Goal: Task Accomplishment & Management: Complete application form

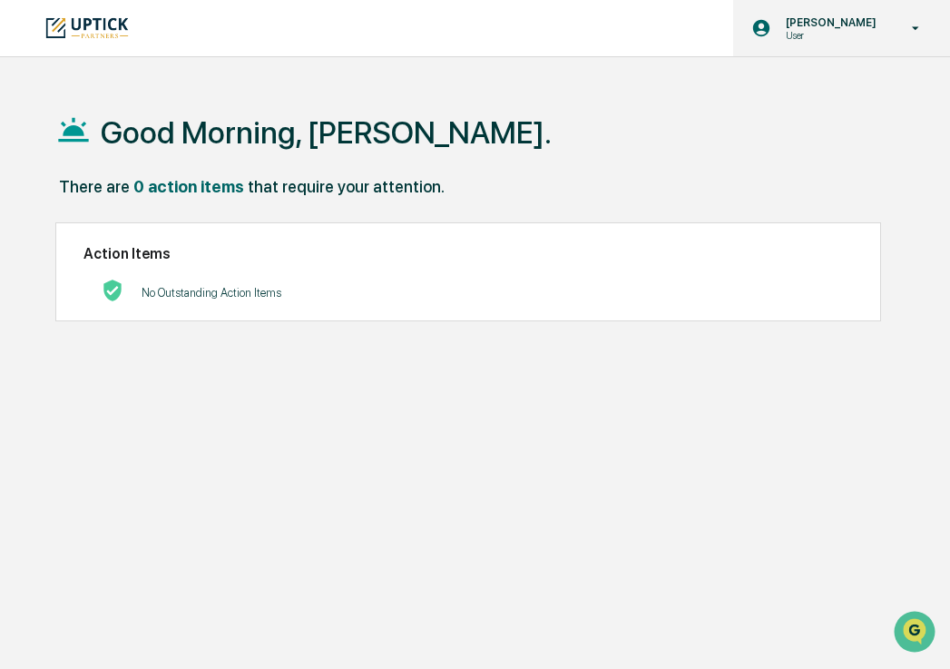
click at [922, 17] on div "[PERSON_NAME] User" at bounding box center [841, 28] width 217 height 56
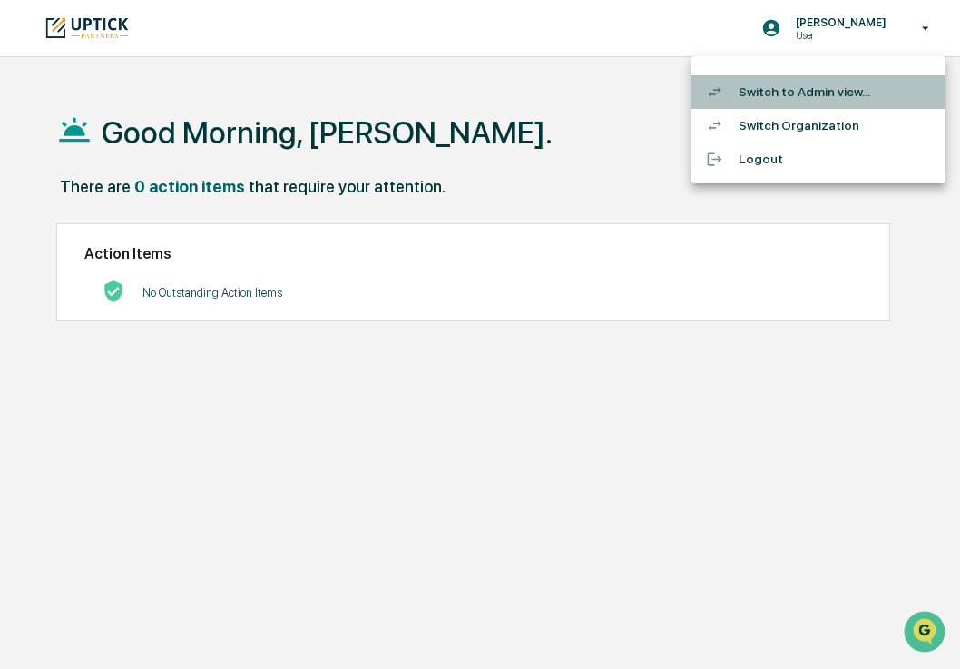
click at [849, 89] on li "Switch to Admin view..." at bounding box center [819, 92] width 254 height 34
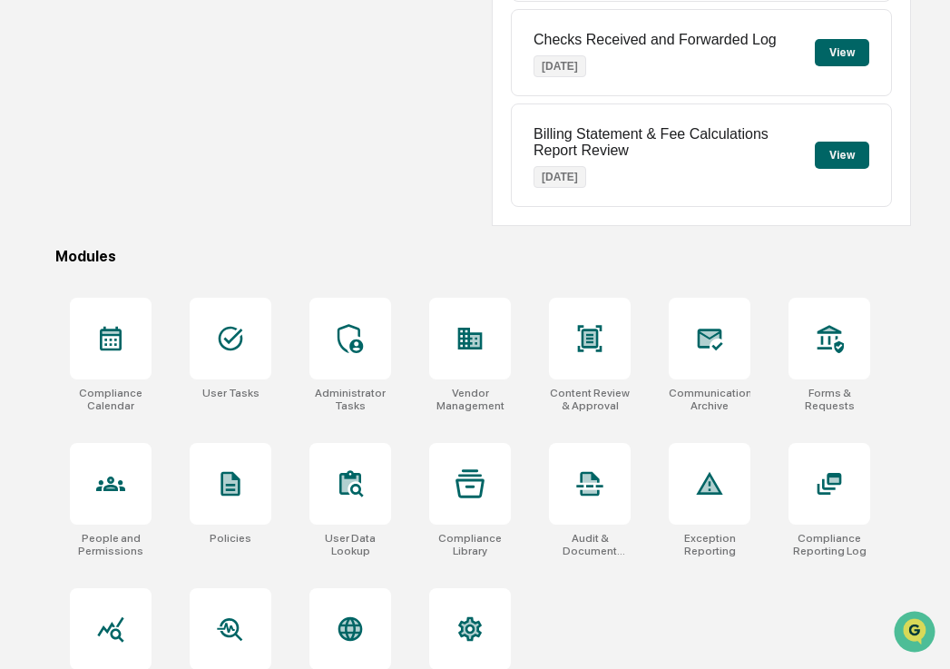
scroll to position [373, 0]
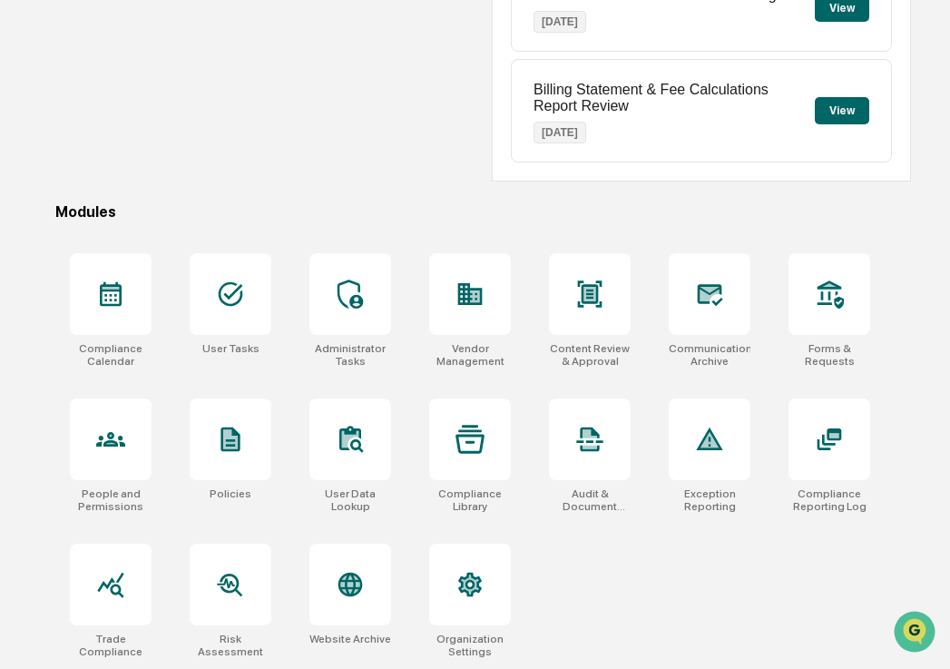
click at [730, 588] on div "Compliance Calendar User Tasks Administrator Tasks Vendor Management Content Re…" at bounding box center [482, 455] width 855 height 427
click at [466, 317] on div at bounding box center [470, 294] width 82 height 82
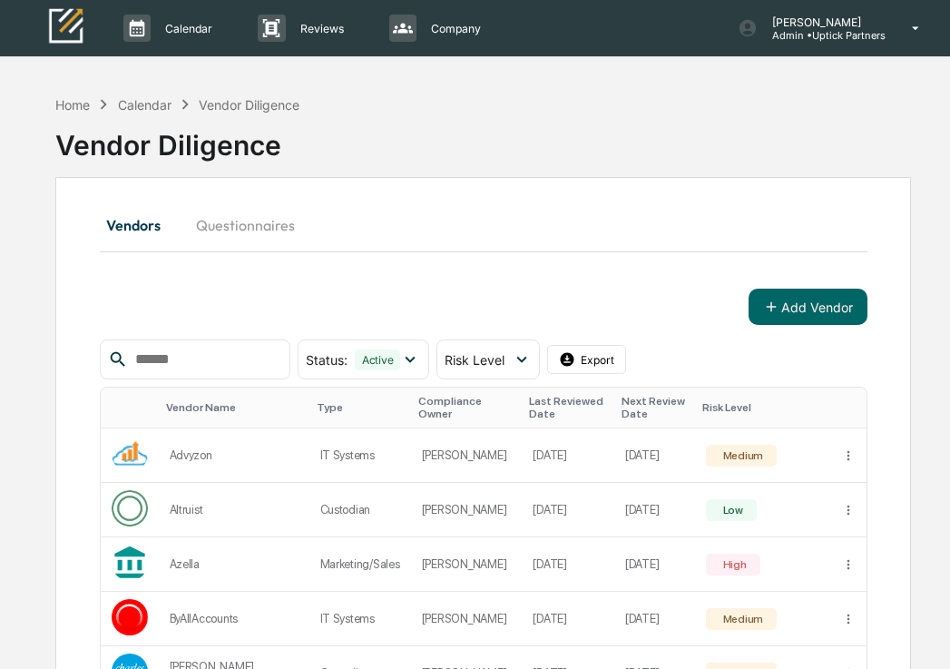
click at [173, 358] on input "text" at bounding box center [205, 360] width 154 height 24
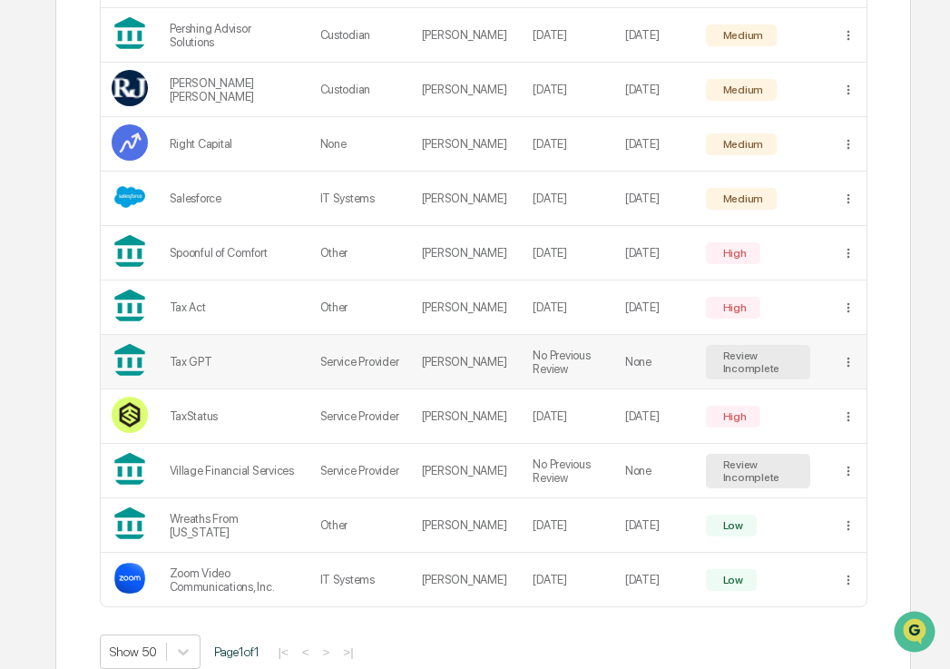
scroll to position [1427, 0]
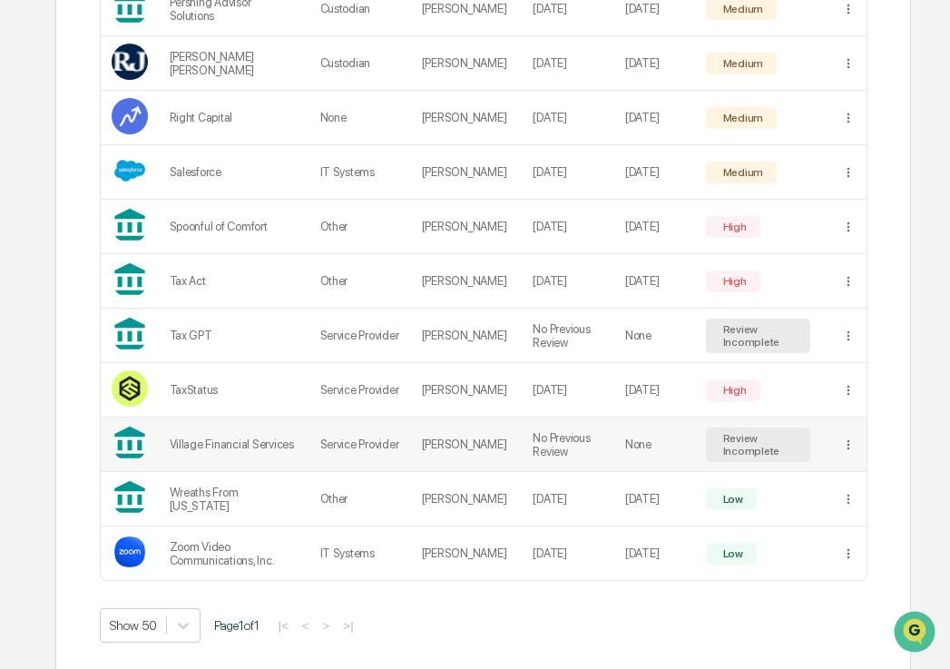
click at [209, 455] on td "Village Financial Services" at bounding box center [234, 444] width 151 height 54
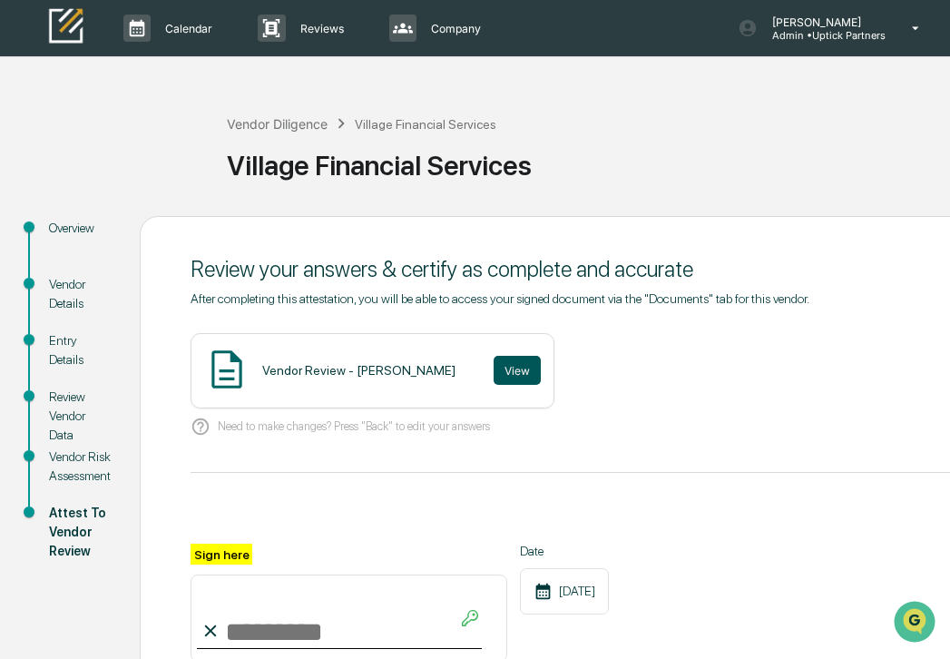
click at [522, 369] on button "View" at bounding box center [517, 370] width 47 height 29
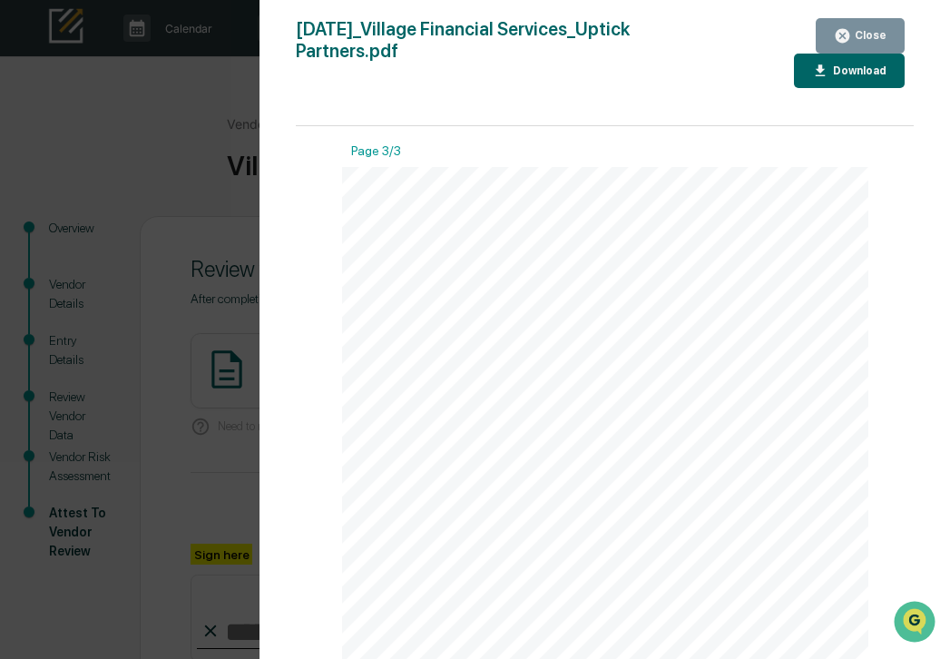
scroll to position [1855, 0]
click at [860, 36] on div "Close" at bounding box center [868, 35] width 35 height 13
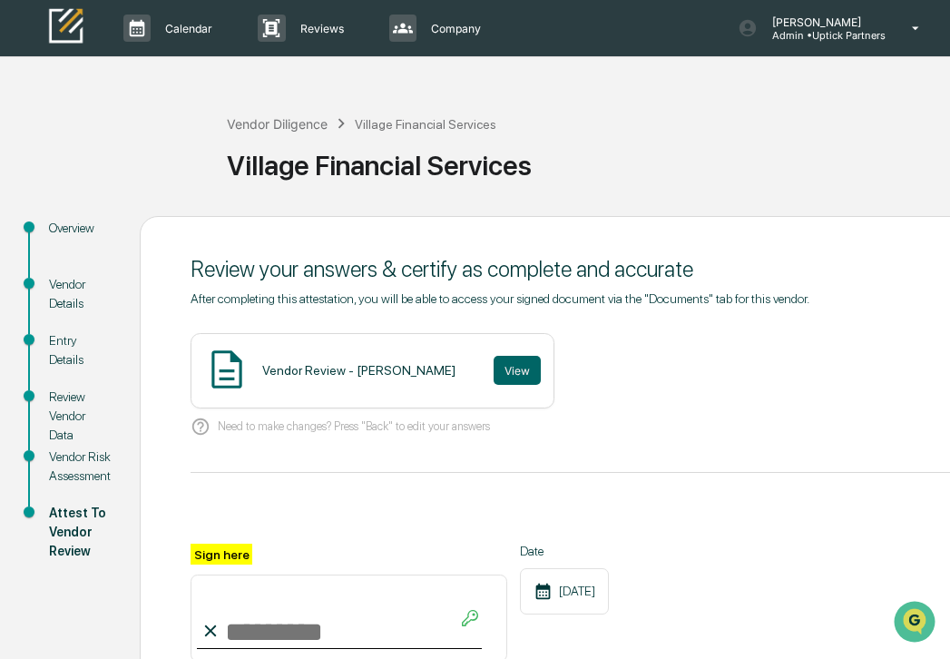
scroll to position [203, 0]
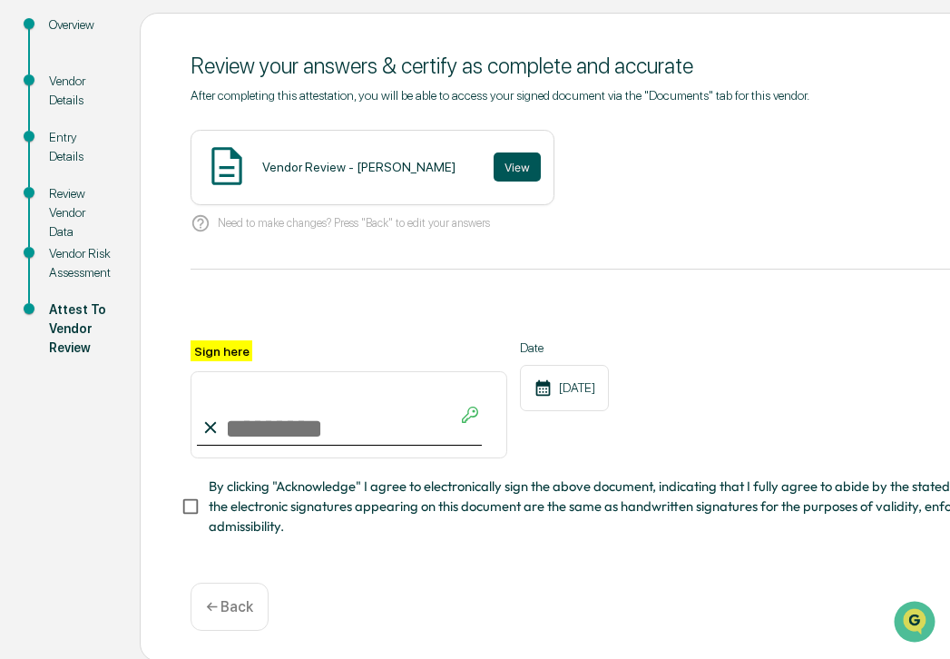
click at [518, 159] on button "View" at bounding box center [517, 166] width 47 height 29
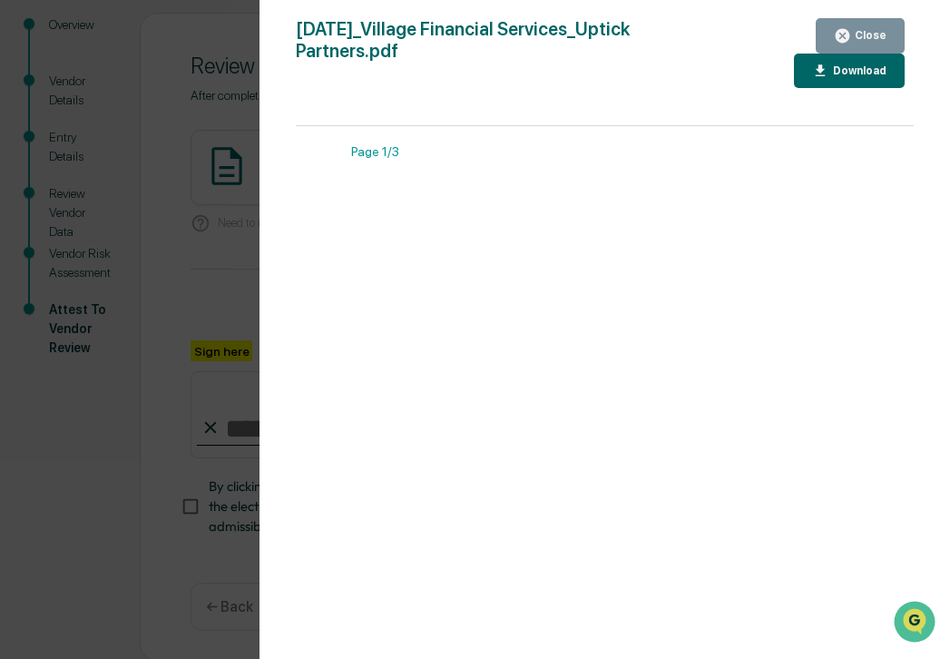
click at [834, 75] on div "Download" at bounding box center [858, 70] width 57 height 13
click at [830, 37] on button "Close" at bounding box center [860, 35] width 89 height 35
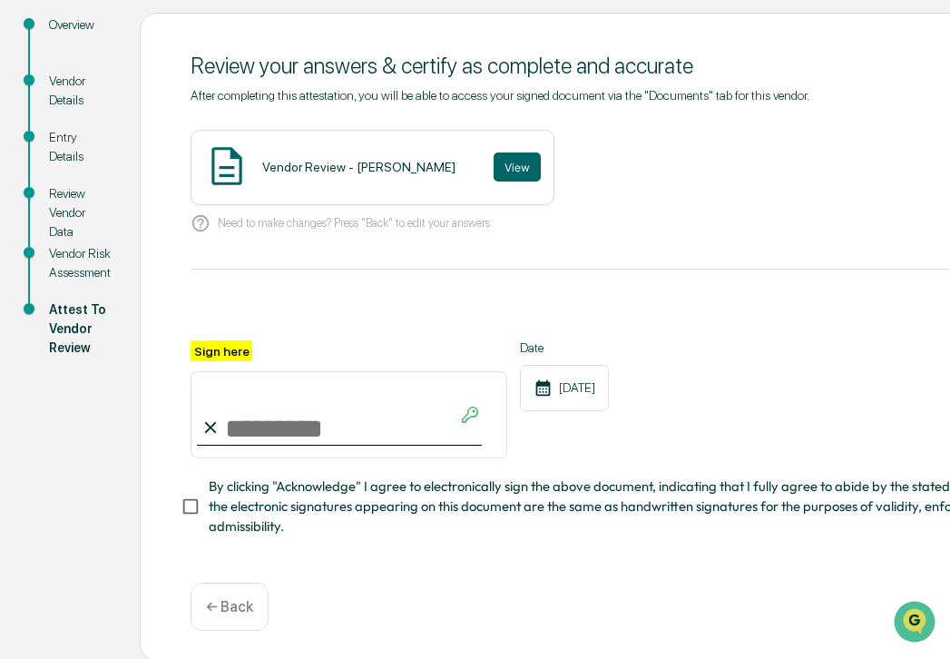
click at [61, 84] on div "Vendor Details" at bounding box center [80, 91] width 62 height 38
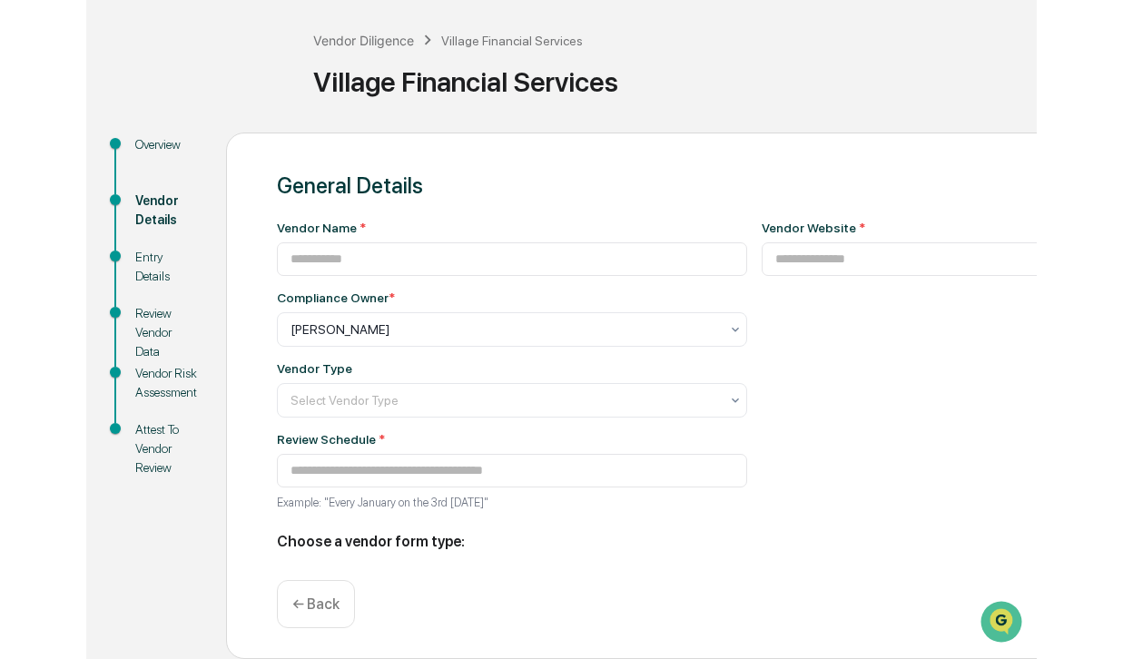
scroll to position [149, 0]
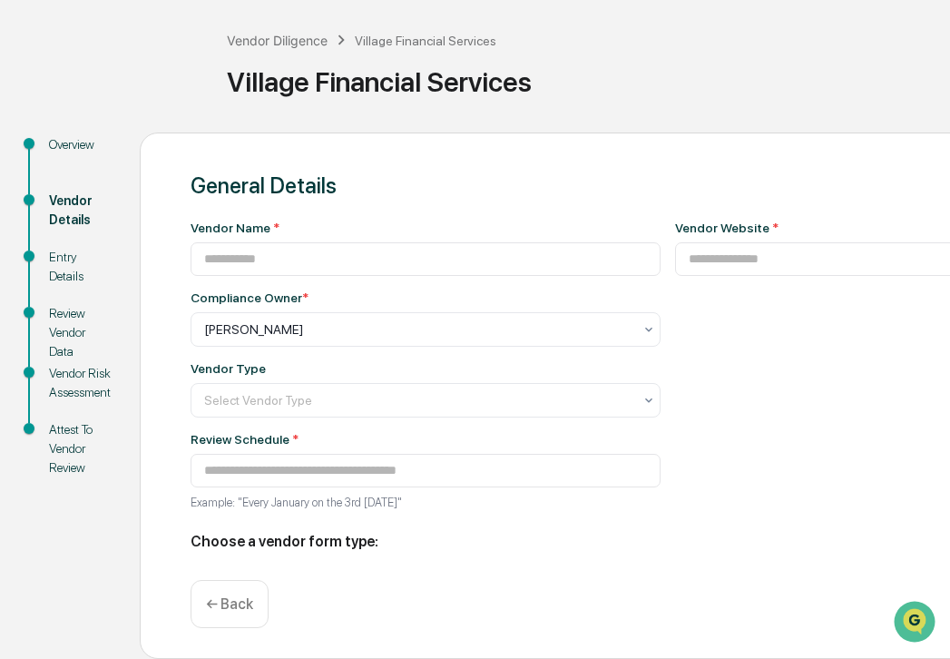
type input "**********"
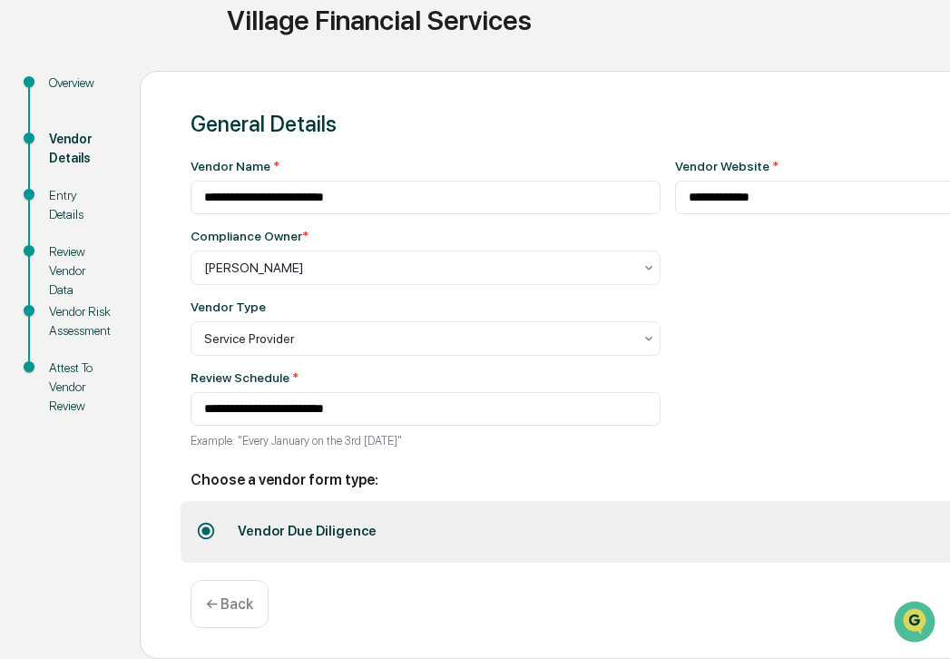
click at [82, 196] on div "Entry Details" at bounding box center [80, 205] width 62 height 38
click at [67, 191] on div "Entry Details" at bounding box center [80, 205] width 62 height 38
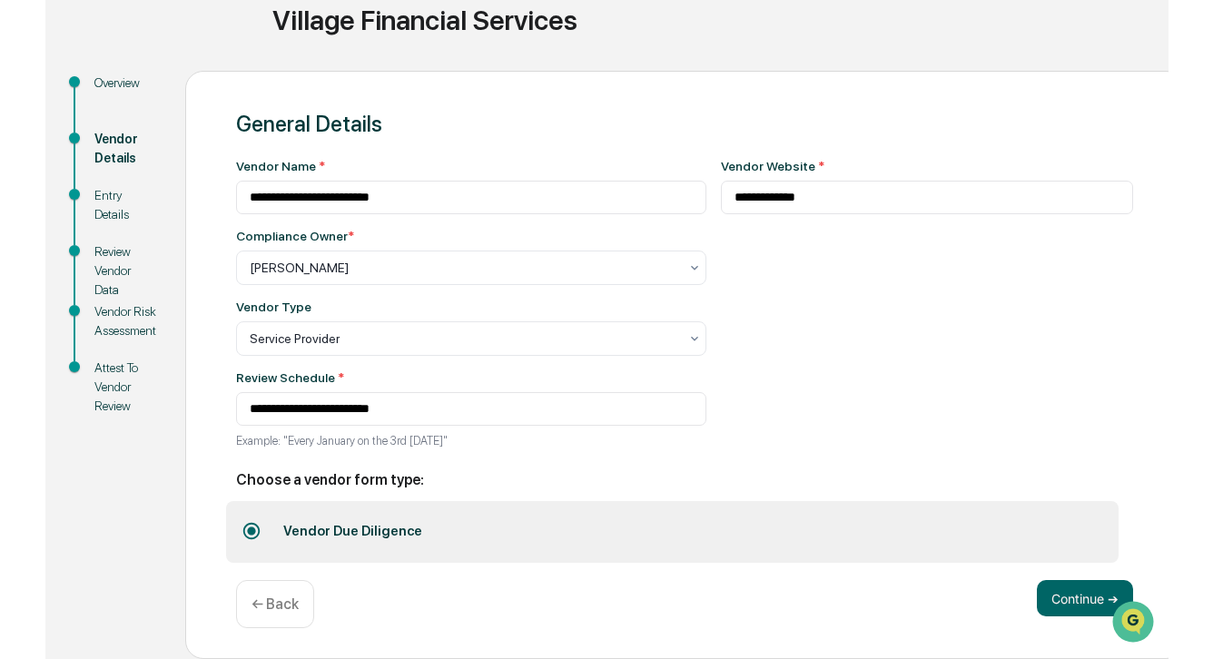
scroll to position [139, 0]
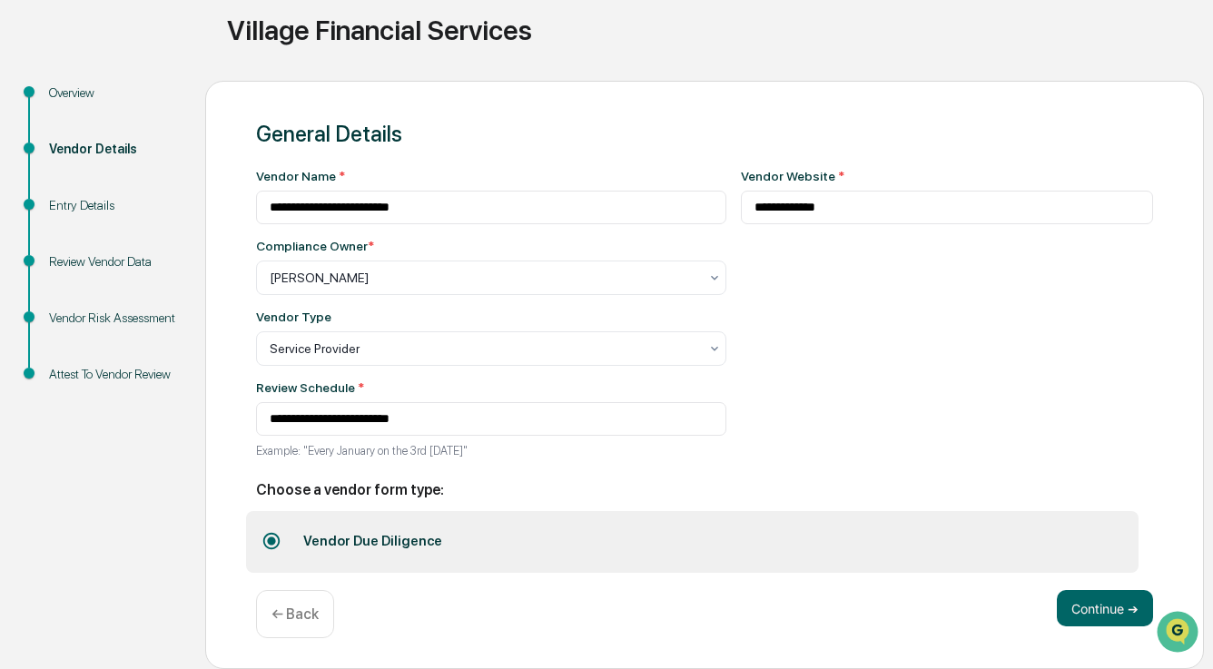
click at [949, 577] on div "**********" at bounding box center [704, 375] width 998 height 589
click at [949, 618] on button "Continue ➔" at bounding box center [1104, 608] width 96 height 36
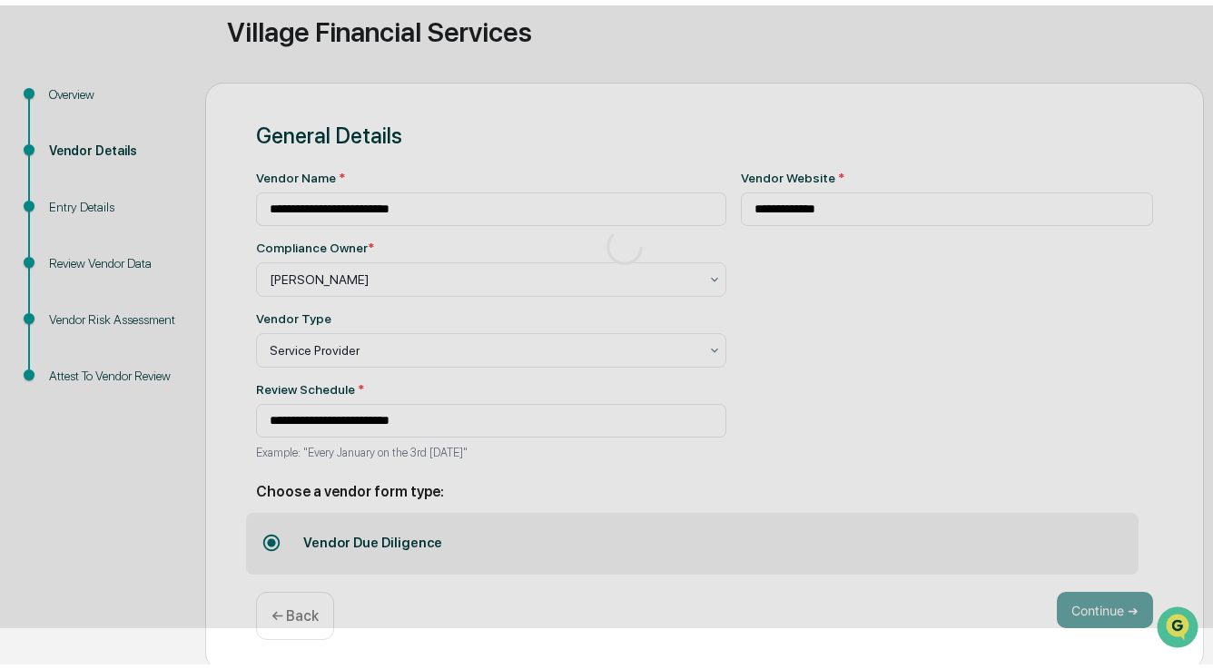
scroll to position [63, 0]
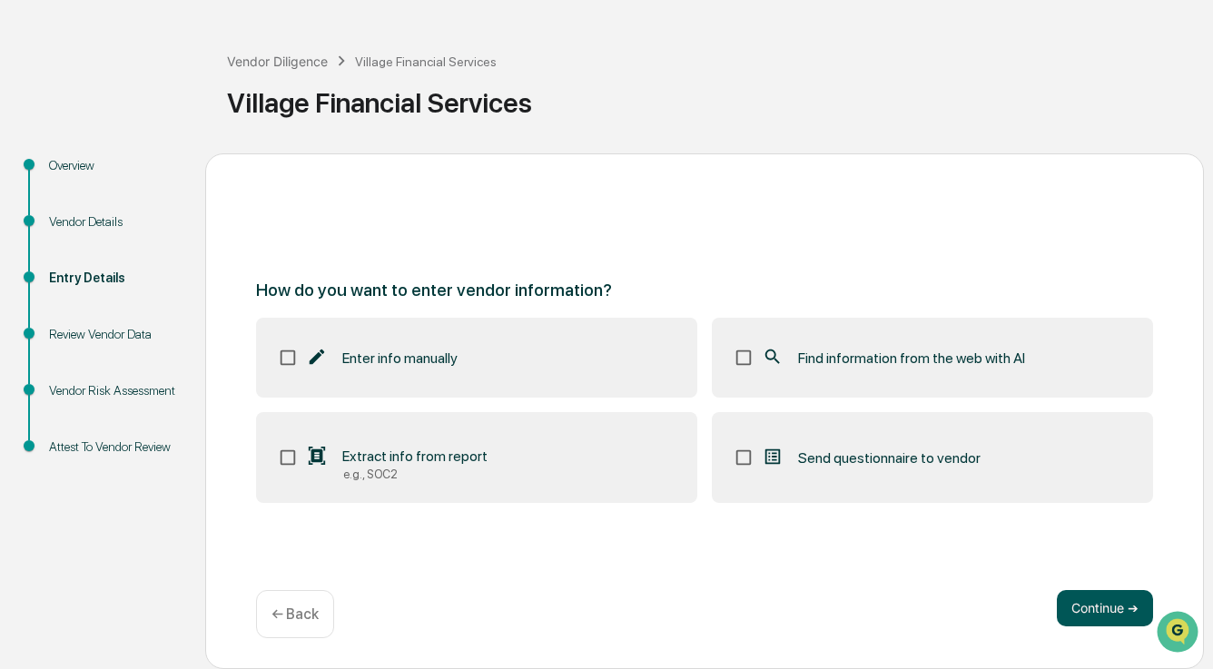
click at [949, 603] on button "Continue ➔" at bounding box center [1104, 608] width 96 height 36
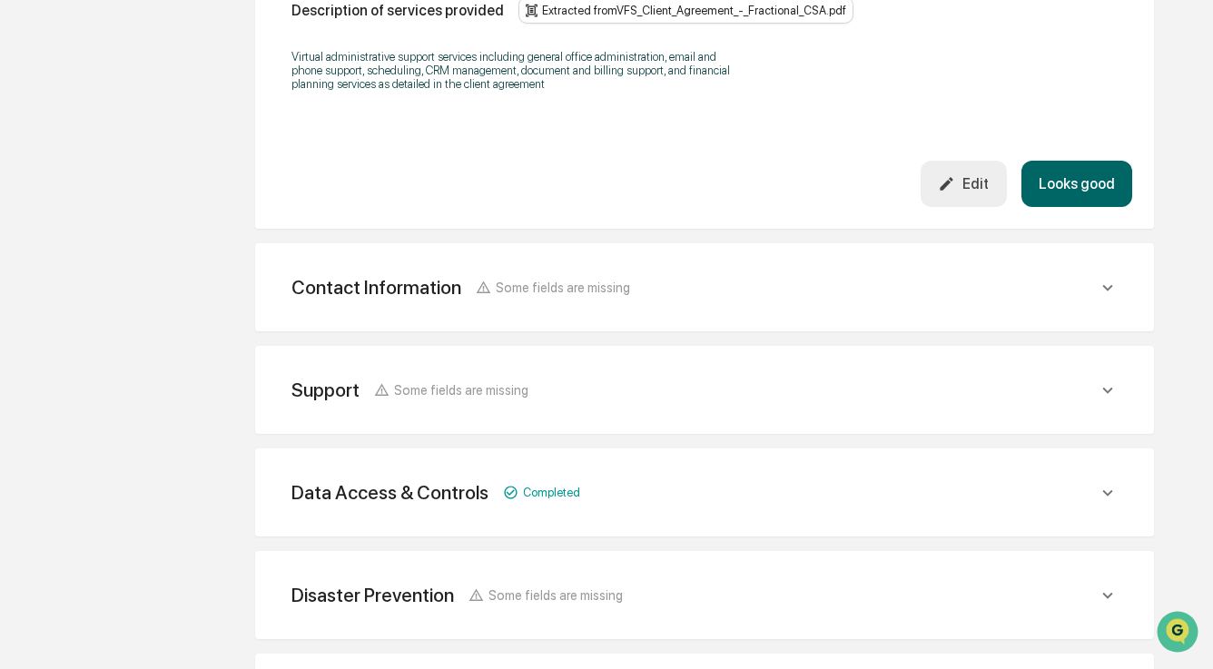
scroll to position [744, 0]
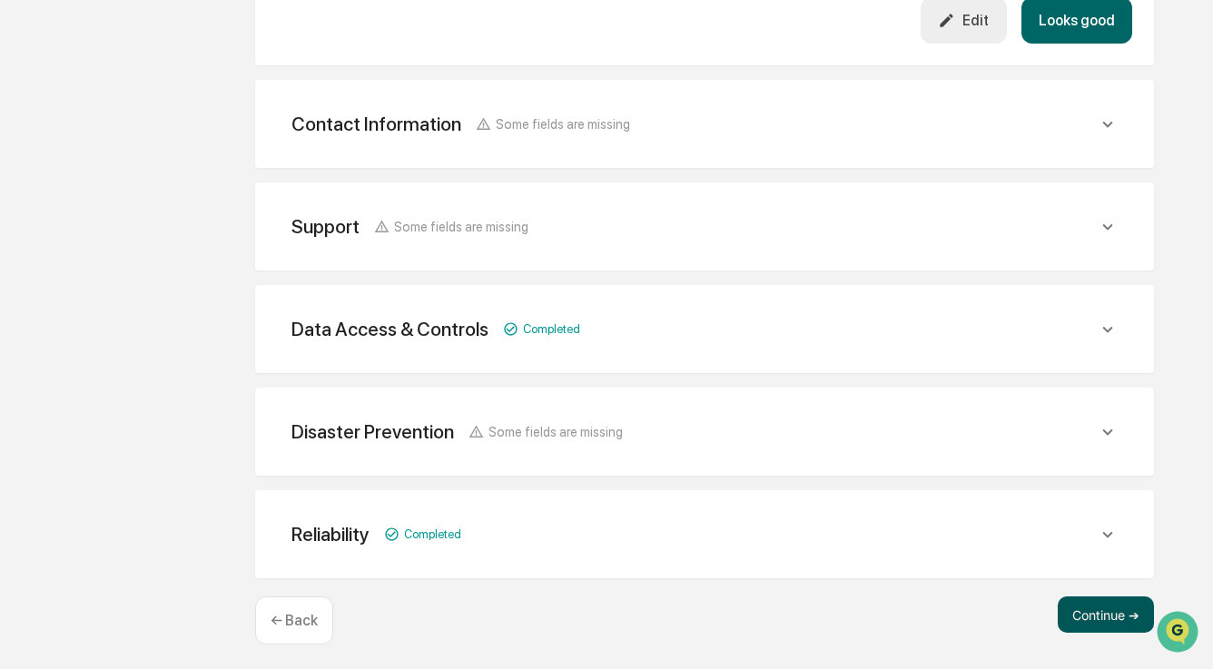
click at [949, 610] on button "Continue ➔" at bounding box center [1105, 614] width 96 height 36
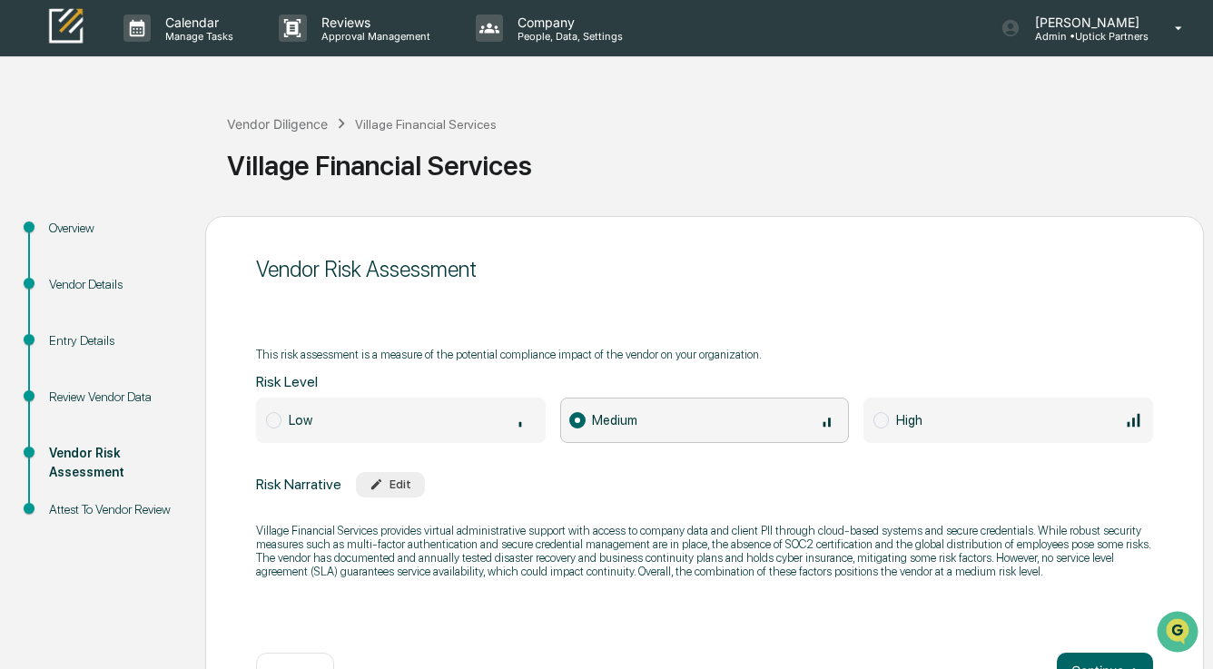
scroll to position [63, 0]
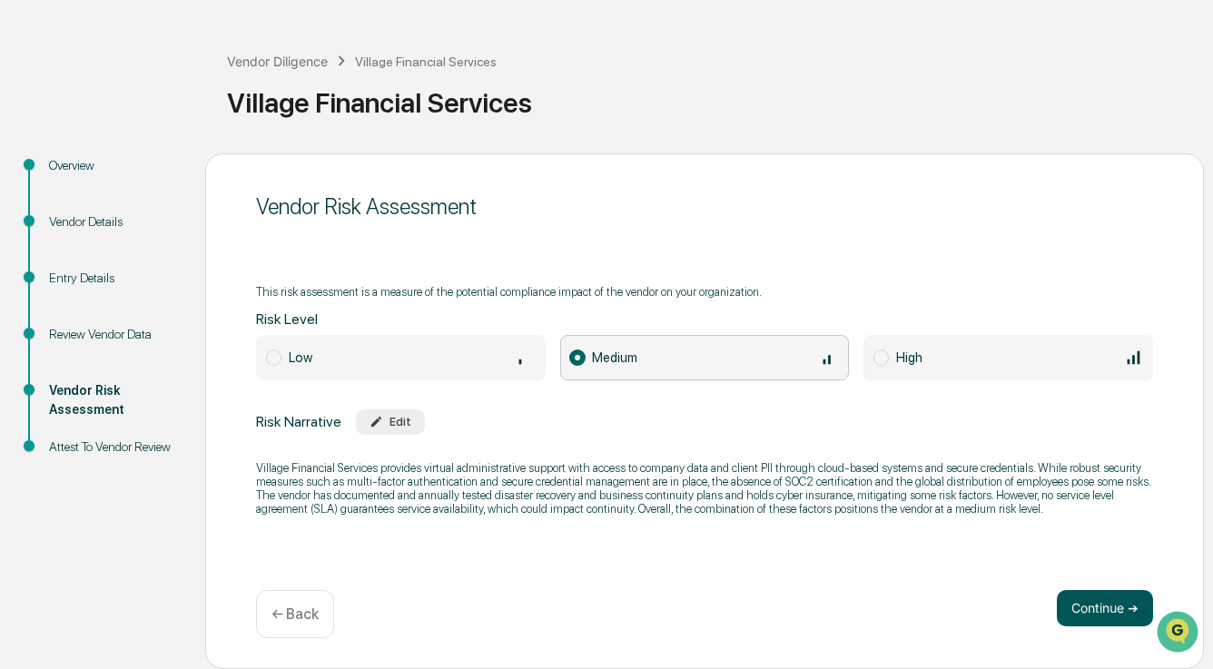
click at [949, 596] on button "Continue ➔" at bounding box center [1104, 608] width 96 height 36
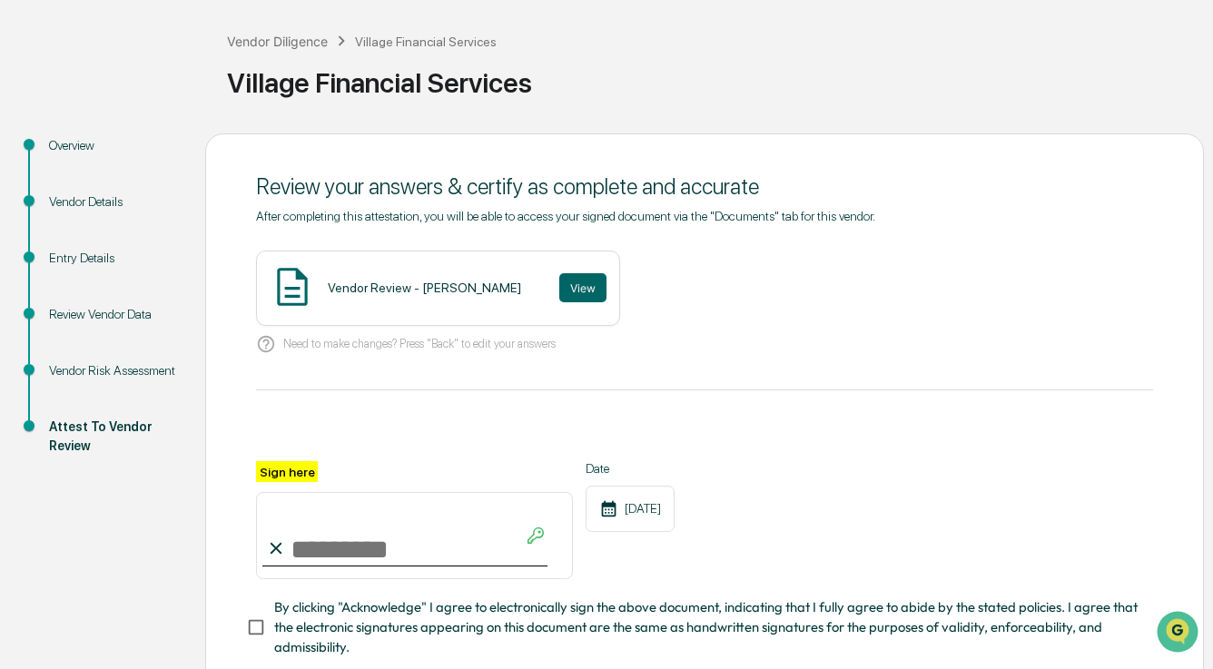
scroll to position [176, 0]
